Goal: Check status: Check status

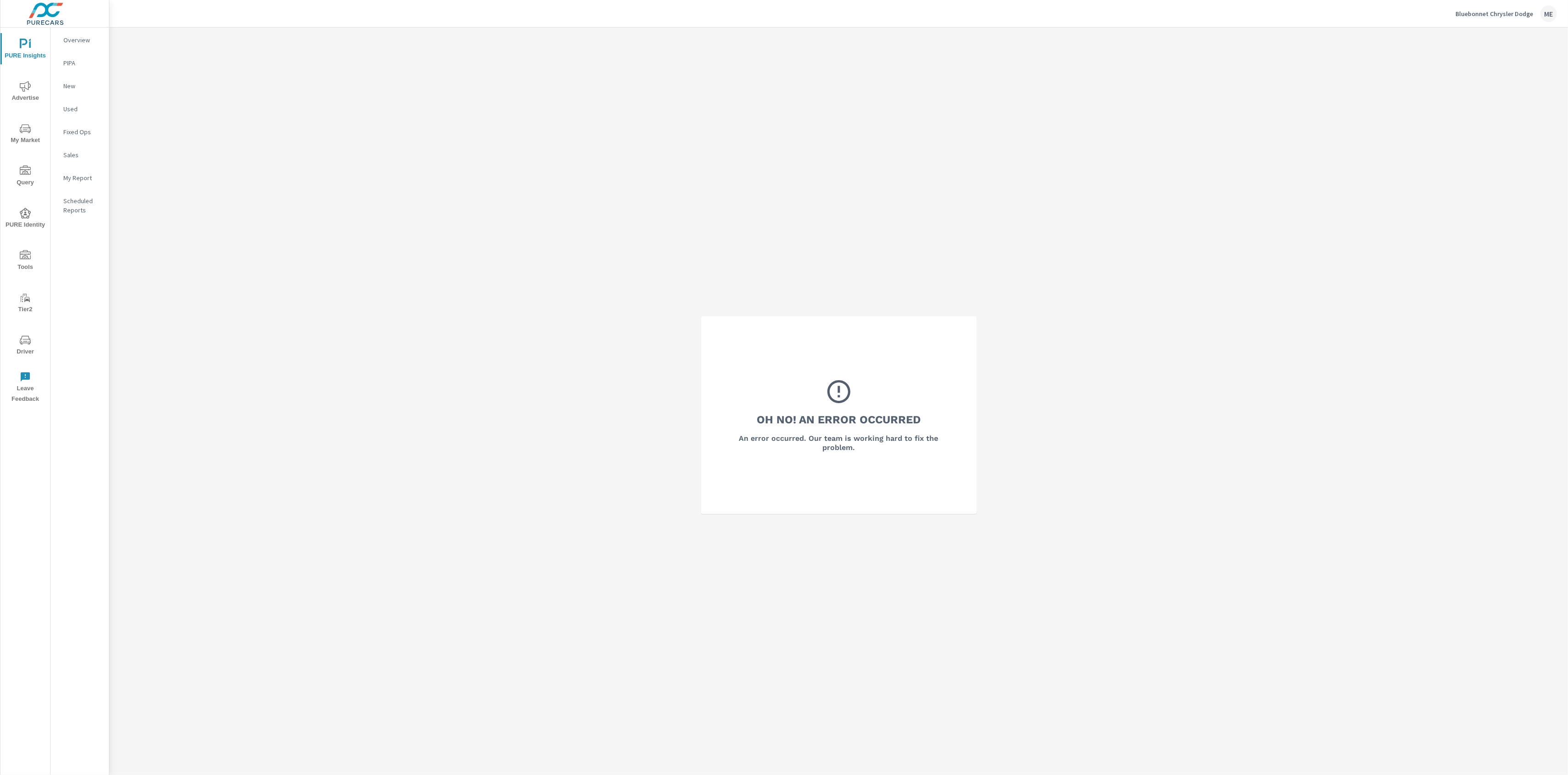
click at [351, 325] on div "Oh No! An Error Occurred An error occurred. Our team is working hard to fix the…" at bounding box center [839, 415] width 1459 height 775
click at [862, 753] on span "Update" at bounding box center [857, 752] width 22 height 8
click at [544, 447] on div "Oh No! An Error Occurred An error occurred. Our team is working hard to fix the…" at bounding box center [839, 415] width 1459 height 775
click at [304, 264] on div "Oh No! An Error Occurred An error occurred. Our team is working hard to fix the…" at bounding box center [839, 415] width 1459 height 775
click at [299, 215] on div "Oh No! An Error Occurred An error occurred. Our team is working hard to fix the…" at bounding box center [839, 415] width 1459 height 775
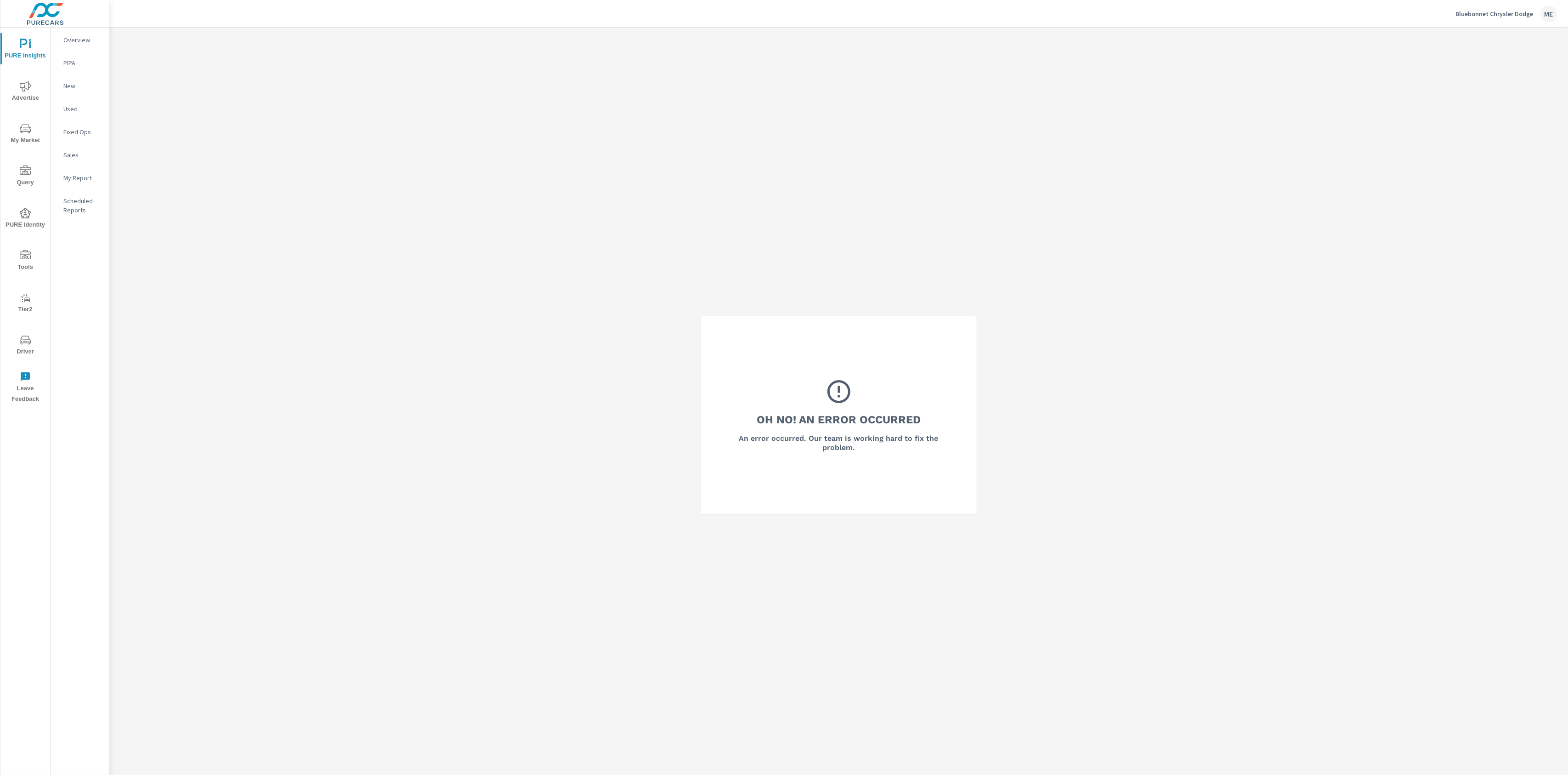
drag, startPoint x: 718, startPoint y: 173, endPoint x: 1568, endPoint y: 32, distance: 861.6
click at [729, 173] on div "Oh No! An Error Occurred An error occurred. Our team is working hard to fix the…" at bounding box center [839, 415] width 1459 height 775
drag, startPoint x: 1459, startPoint y: 97, endPoint x: 1463, endPoint y: 39, distance: 58.1
click at [1459, 97] on div "Oh No! An Error Occurred An error occurred. Our team is working hard to fix the…" at bounding box center [839, 415] width 1459 height 775
